Goal: Navigation & Orientation: Find specific page/section

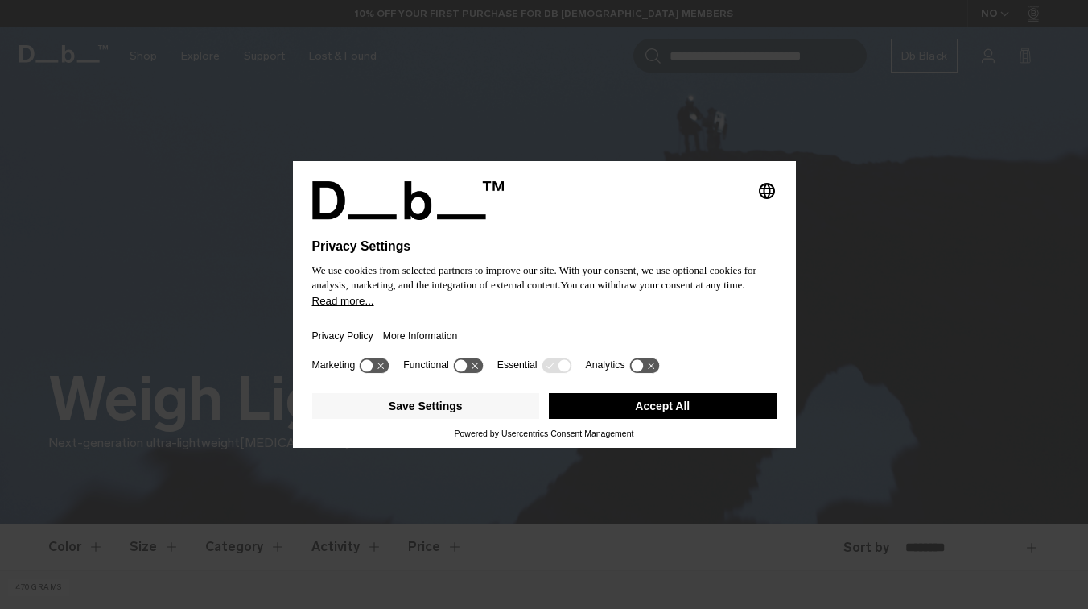
click at [651, 412] on button "Accept All" at bounding box center [663, 406] width 228 height 26
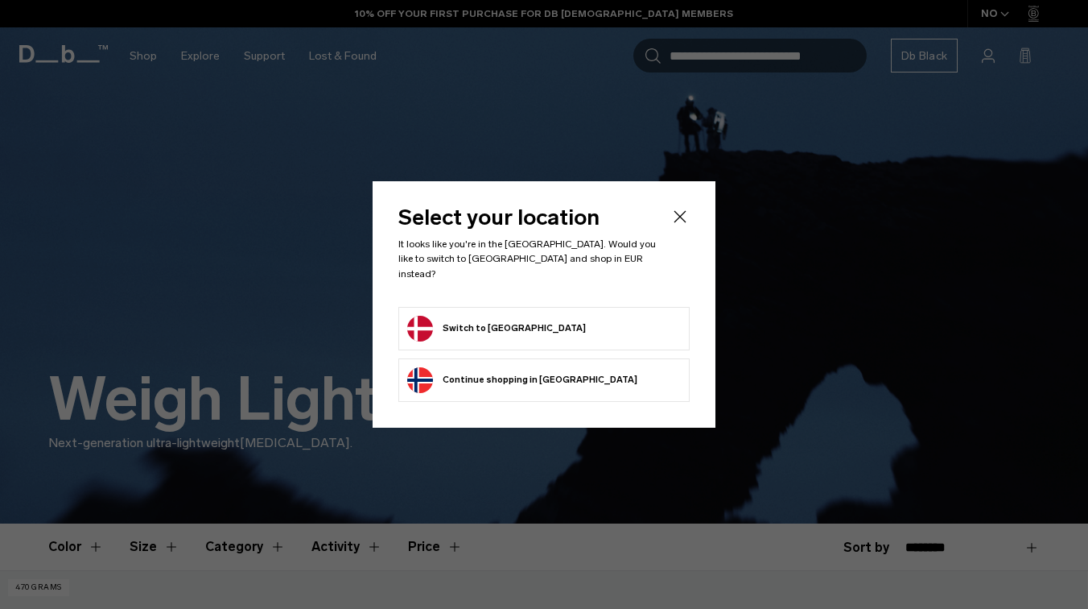
click at [528, 382] on button "Continue browsing [GEOGRAPHIC_DATA] store Continue shopping in [GEOGRAPHIC_DATA]" at bounding box center [522, 380] width 230 height 26
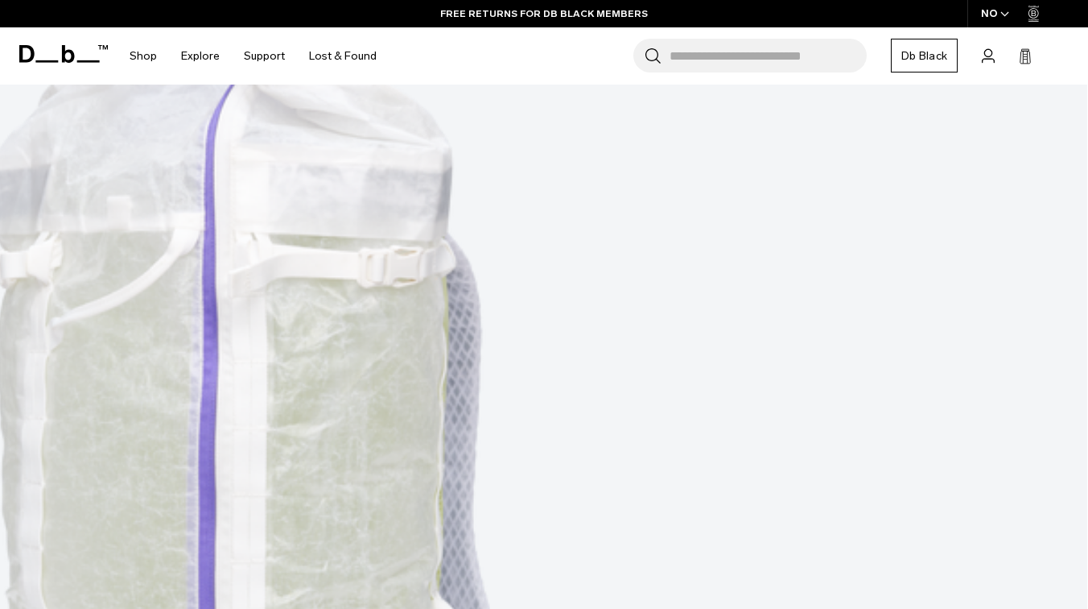
scroll to position [319, 0]
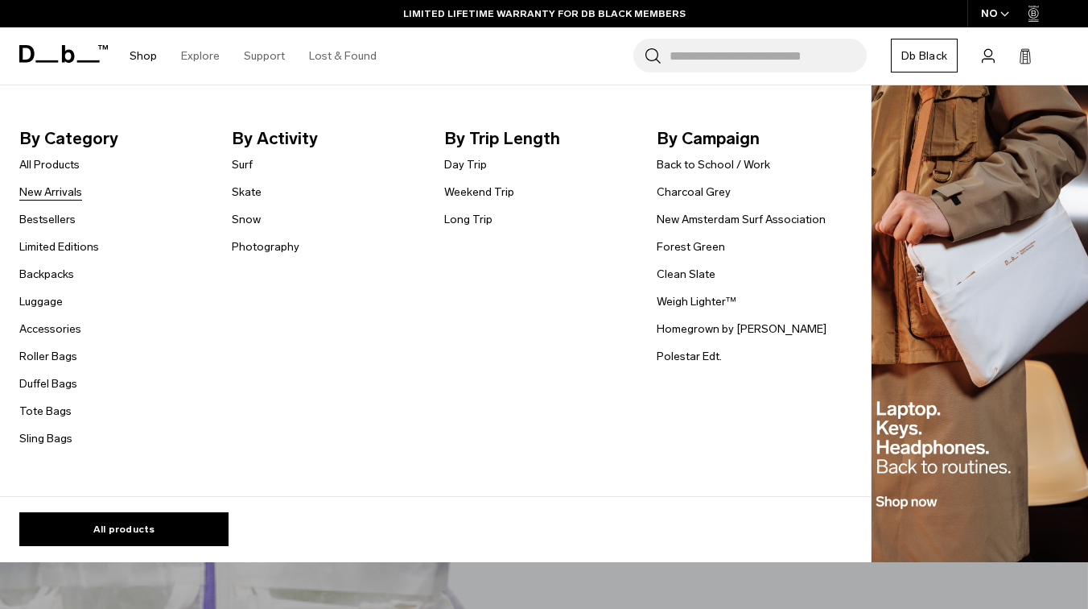
click at [45, 190] on link "New Arrivals" at bounding box center [50, 192] width 63 height 17
